Goal: Information Seeking & Learning: Learn about a topic

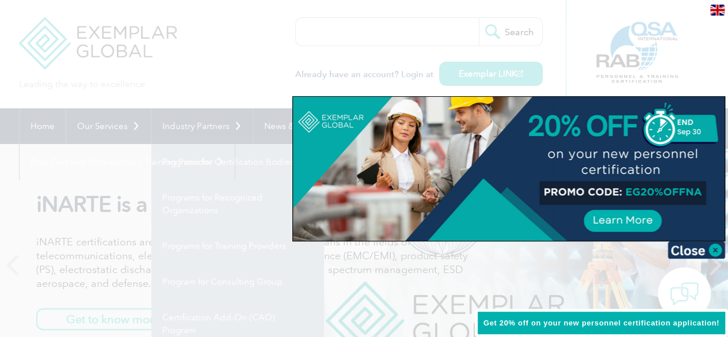
click at [707, 248] on img at bounding box center [697, 249] width 58 height 17
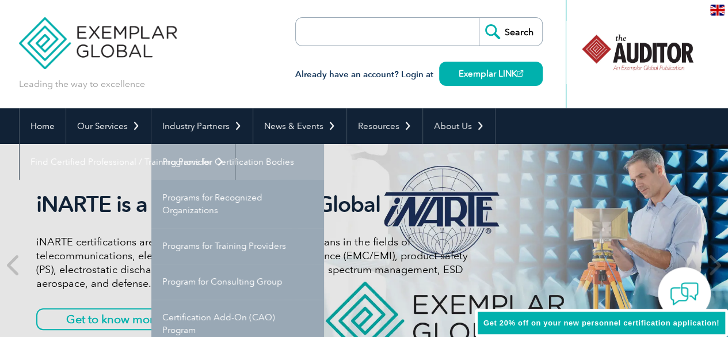
click at [226, 171] on link "Programs for Certification Bodies" at bounding box center [237, 162] width 173 height 36
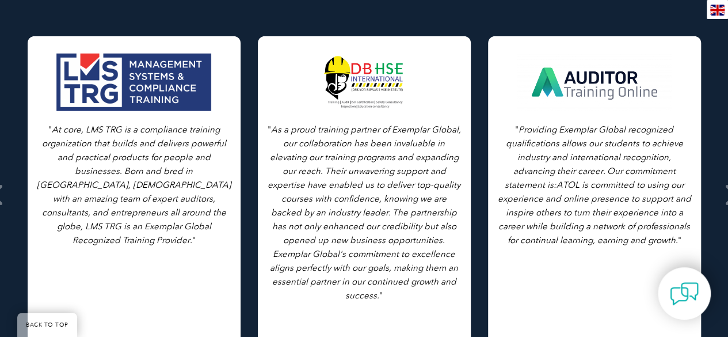
scroll to position [1612, 0]
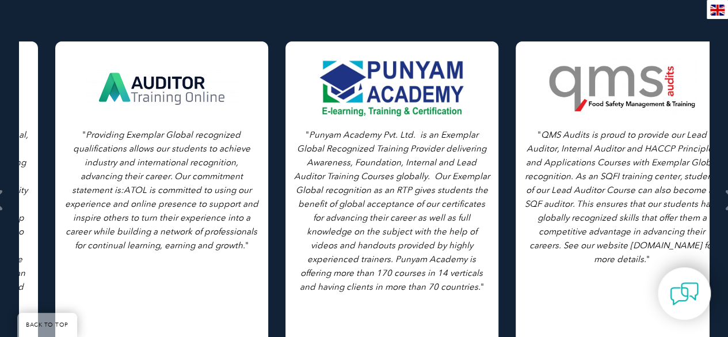
drag, startPoint x: 464, startPoint y: 156, endPoint x: 20, endPoint y: 152, distance: 443.4
click at [47, 152] on div "" Providing Exemplar Global recognized qualifications allows our students to ac…" at bounding box center [162, 199] width 230 height 317
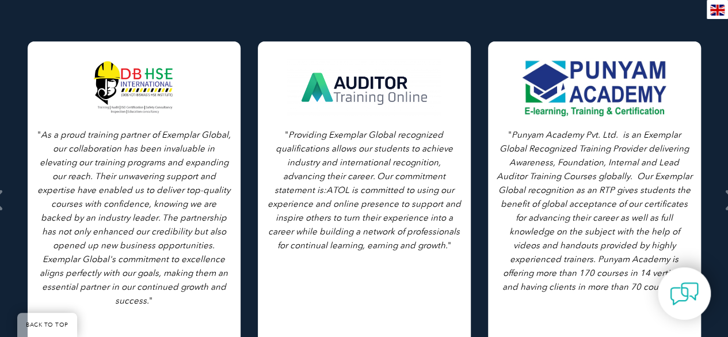
drag, startPoint x: 715, startPoint y: 161, endPoint x: 309, endPoint y: 173, distance: 406.2
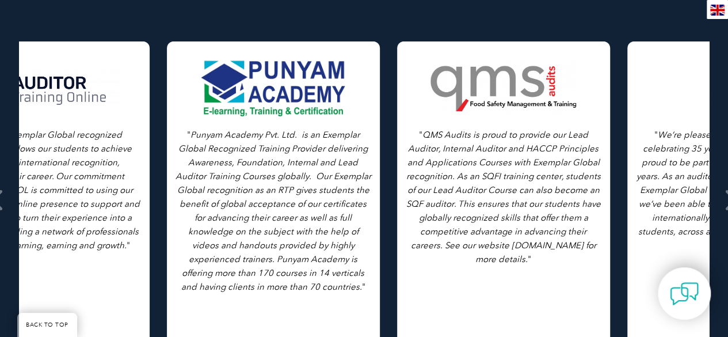
drag, startPoint x: 557, startPoint y: 164, endPoint x: 226, endPoint y: 179, distance: 331.5
click at [226, 179] on icon "Punyam Academy Pvt. Ltd. is an Exemplar Global Recognized Training Provider del…" at bounding box center [274, 211] width 196 height 162
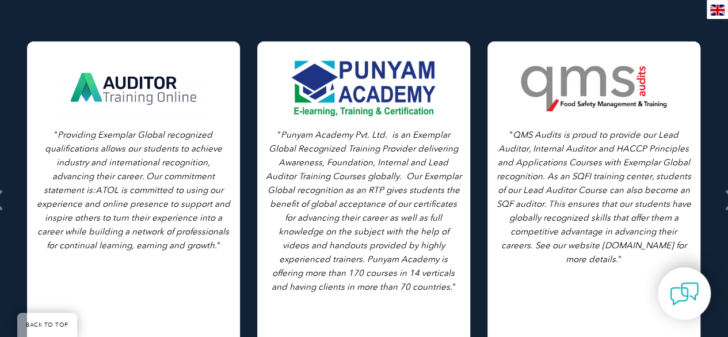
drag, startPoint x: 576, startPoint y: 173, endPoint x: 230, endPoint y: 172, distance: 346.7
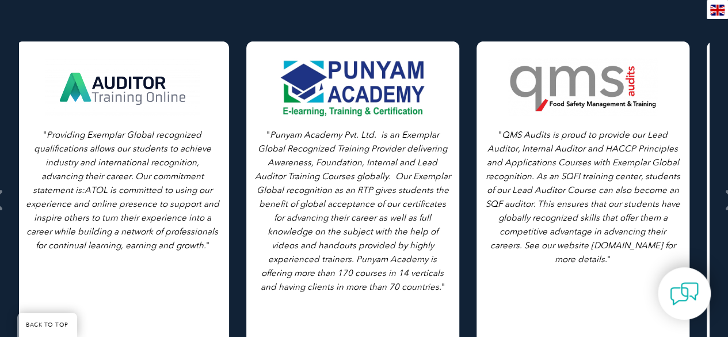
drag, startPoint x: 486, startPoint y: 176, endPoint x: 185, endPoint y: 172, distance: 300.6
click at [468, 174] on div "" QMS Audits is proud to provide our Lead Auditor, Internal Auditor and HACCP P…" at bounding box center [583, 199] width 230 height 317
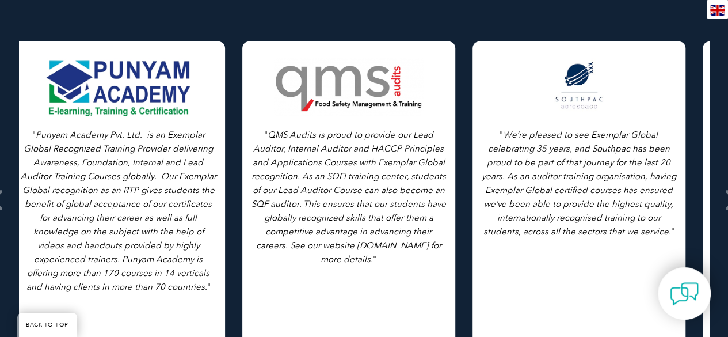
drag, startPoint x: 518, startPoint y: 171, endPoint x: 131, endPoint y: 171, distance: 387.0
click at [482, 177] on icon "We’re pleased to see Exemplar Global celebrating 35 years, and Southpac has bee…" at bounding box center [579, 183] width 195 height 107
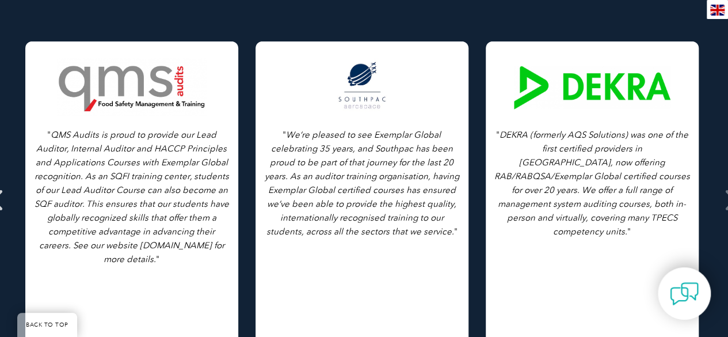
drag, startPoint x: 586, startPoint y: 162, endPoint x: 0, endPoint y: 179, distance: 586.5
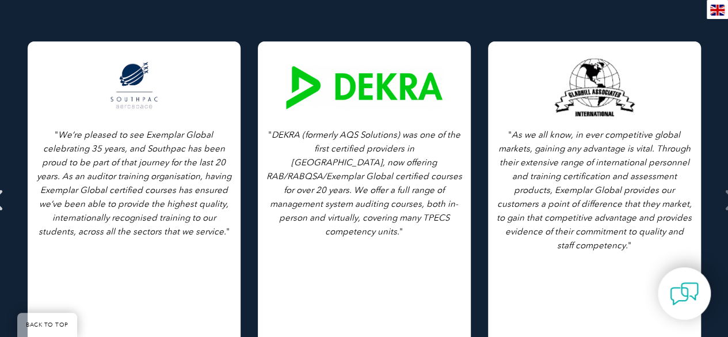
drag, startPoint x: 511, startPoint y: 135, endPoint x: 3, endPoint y: 123, distance: 507.5
click at [726, 200] on icon at bounding box center [730, 200] width 14 height 0
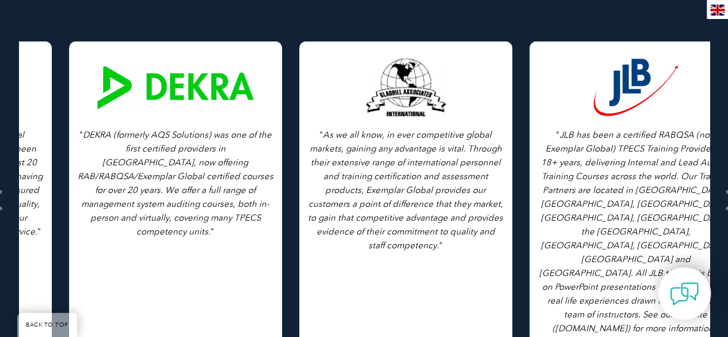
drag, startPoint x: 648, startPoint y: 201, endPoint x: 145, endPoint y: 198, distance: 503.9
click at [308, 198] on p "" As we all know, in ever competitive global markets, gaining any advantage is …" at bounding box center [406, 190] width 196 height 124
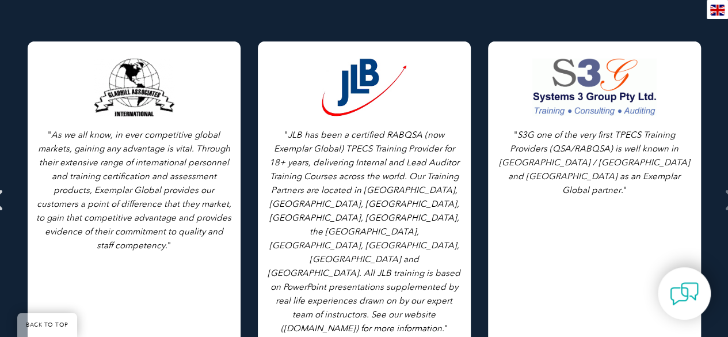
drag, startPoint x: 547, startPoint y: 189, endPoint x: 0, endPoint y: 191, distance: 546.5
drag, startPoint x: 713, startPoint y: 169, endPoint x: 410, endPoint y: 165, distance: 302.9
click at [399, 166] on div "Testimonials from our Partners Browse All Testimonials " As we all know, in eve…" at bounding box center [364, 175] width 728 height 561
drag, startPoint x: 564, startPoint y: 179, endPoint x: 220, endPoint y: 169, distance: 344.0
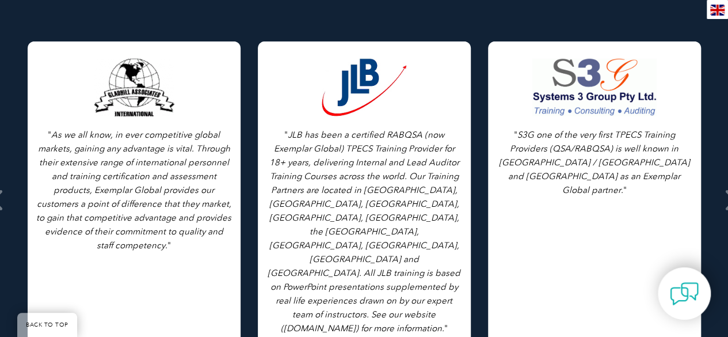
click at [497, 169] on p "" S3G one of the very first TPECS Training Providers (QSA/RABQSA) is well known…" at bounding box center [595, 162] width 196 height 69
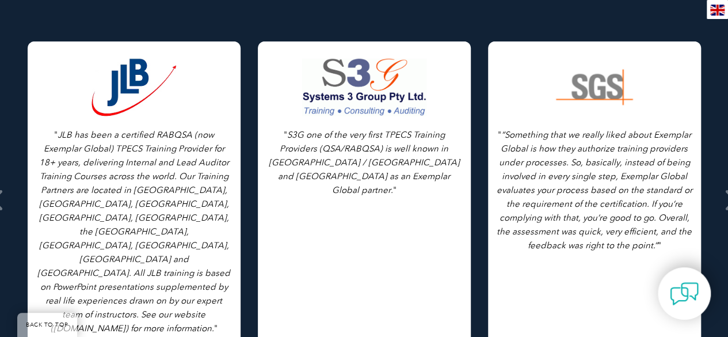
drag, startPoint x: 531, startPoint y: 180, endPoint x: 375, endPoint y: 163, distance: 156.4
click at [497, 173] on icon "“Something that we really liked about Exemplar Global is how they authorize tra…" at bounding box center [595, 190] width 196 height 121
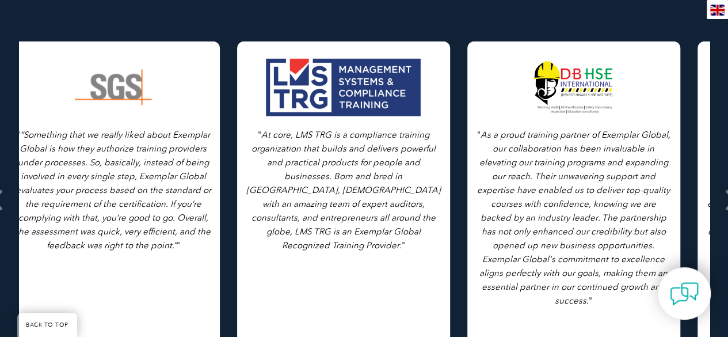
drag, startPoint x: 449, startPoint y: 166, endPoint x: 320, endPoint y: 165, distance: 129.0
click at [320, 165] on icon "At core, LMS TRG is a compliance training organization that builds and delivers…" at bounding box center [343, 190] width 195 height 121
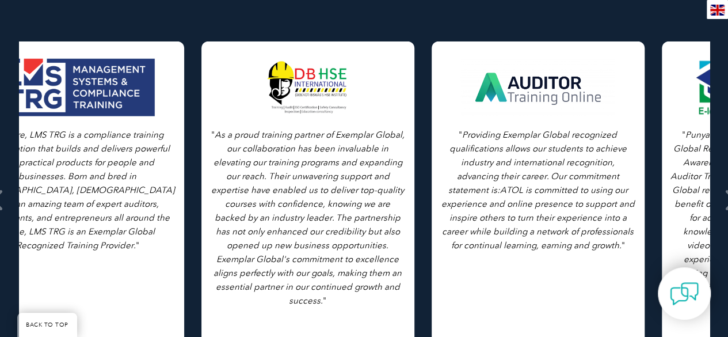
drag, startPoint x: 584, startPoint y: 167, endPoint x: 298, endPoint y: 165, distance: 285.6
click at [292, 166] on icon "As a proud training partner of Exemplar Global, our collaboration has been inva…" at bounding box center [307, 218] width 193 height 176
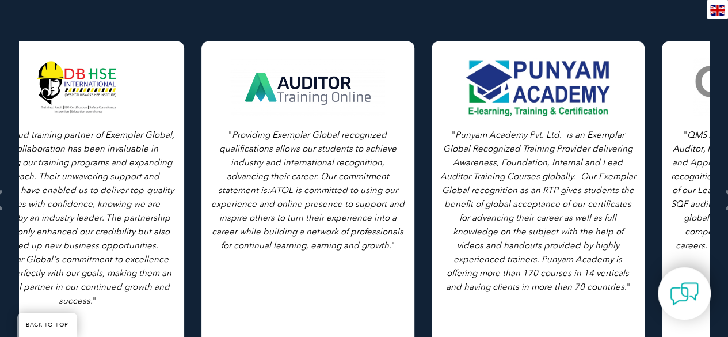
drag, startPoint x: 476, startPoint y: 168, endPoint x: 241, endPoint y: 154, distance: 235.4
click at [229, 157] on p "" Providing Exemplar Global recognized qualifications allows our students to ac…" at bounding box center [308, 190] width 196 height 124
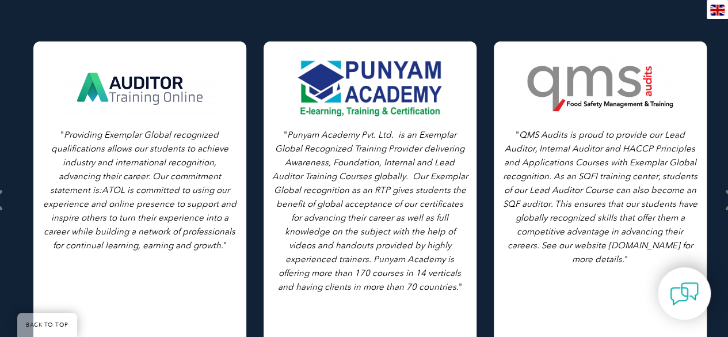
drag, startPoint x: 430, startPoint y: 160, endPoint x: 313, endPoint y: 148, distance: 116.9
click at [313, 148] on icon "Punyam Academy Pvt. Ltd. is an Exemplar Global Recognized Training Provider del…" at bounding box center [370, 211] width 196 height 162
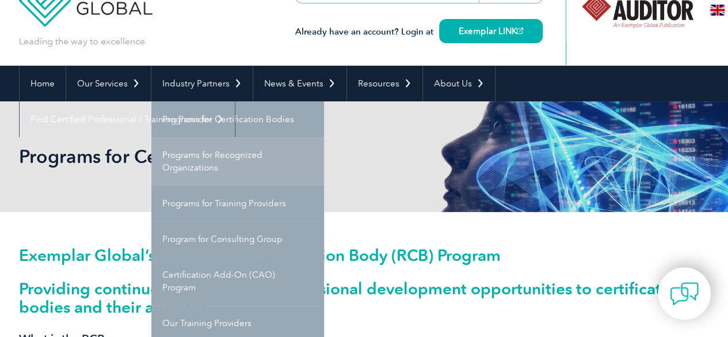
scroll to position [58, 0]
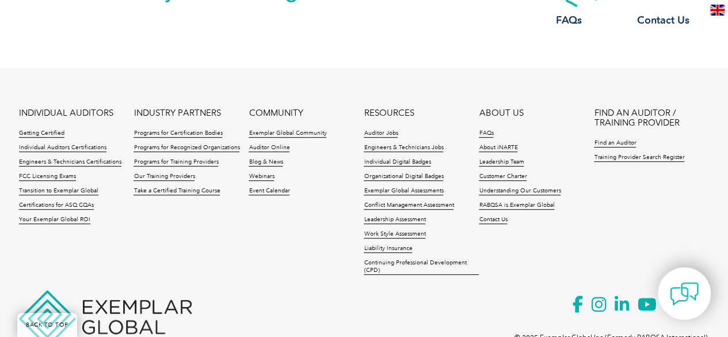
scroll to position [2439, 0]
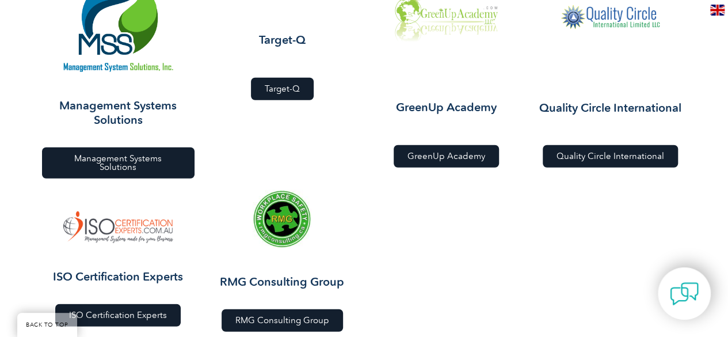
scroll to position [1382, 0]
